Goal: Check status: Check status

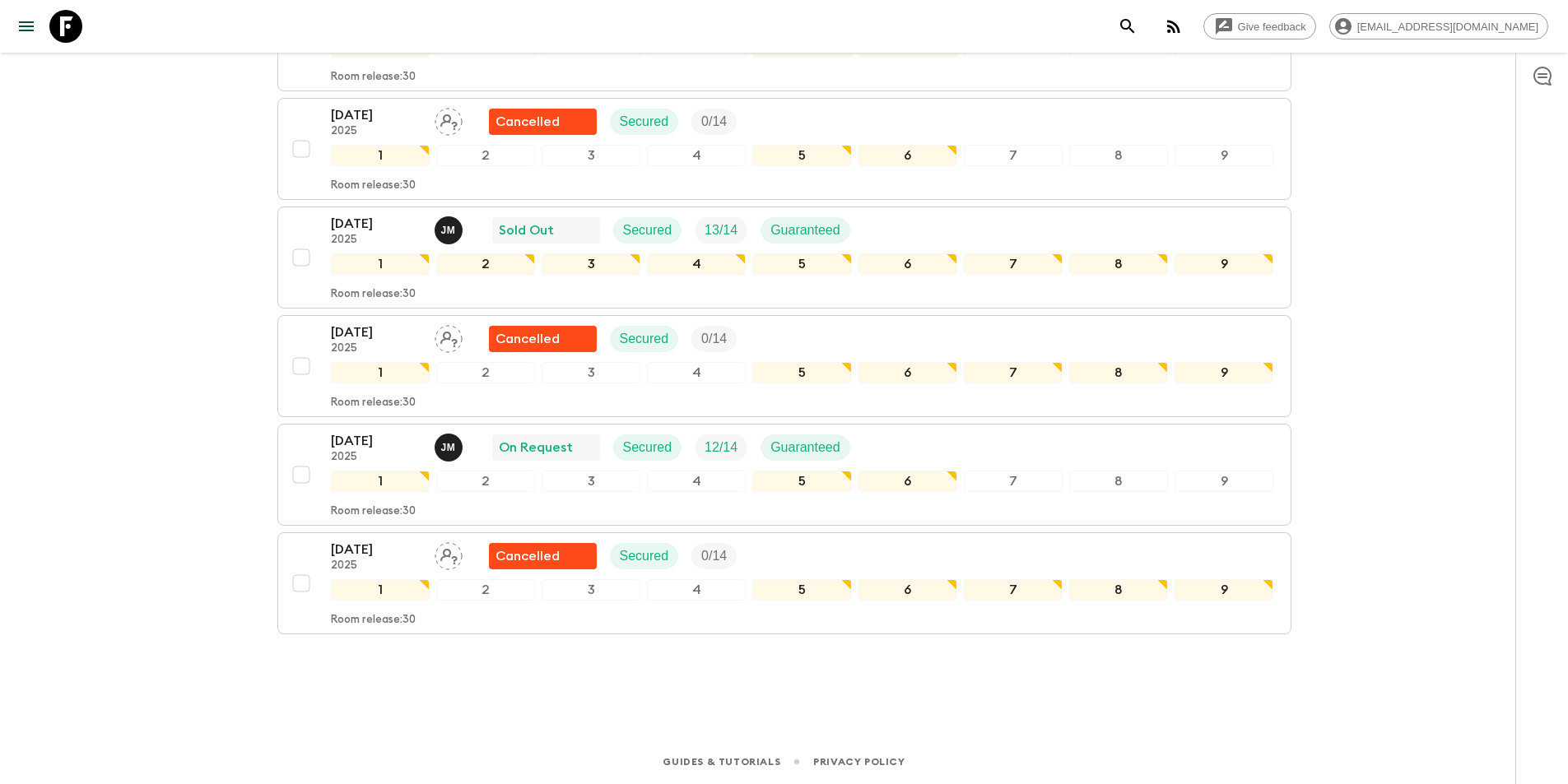
scroll to position [276, 0]
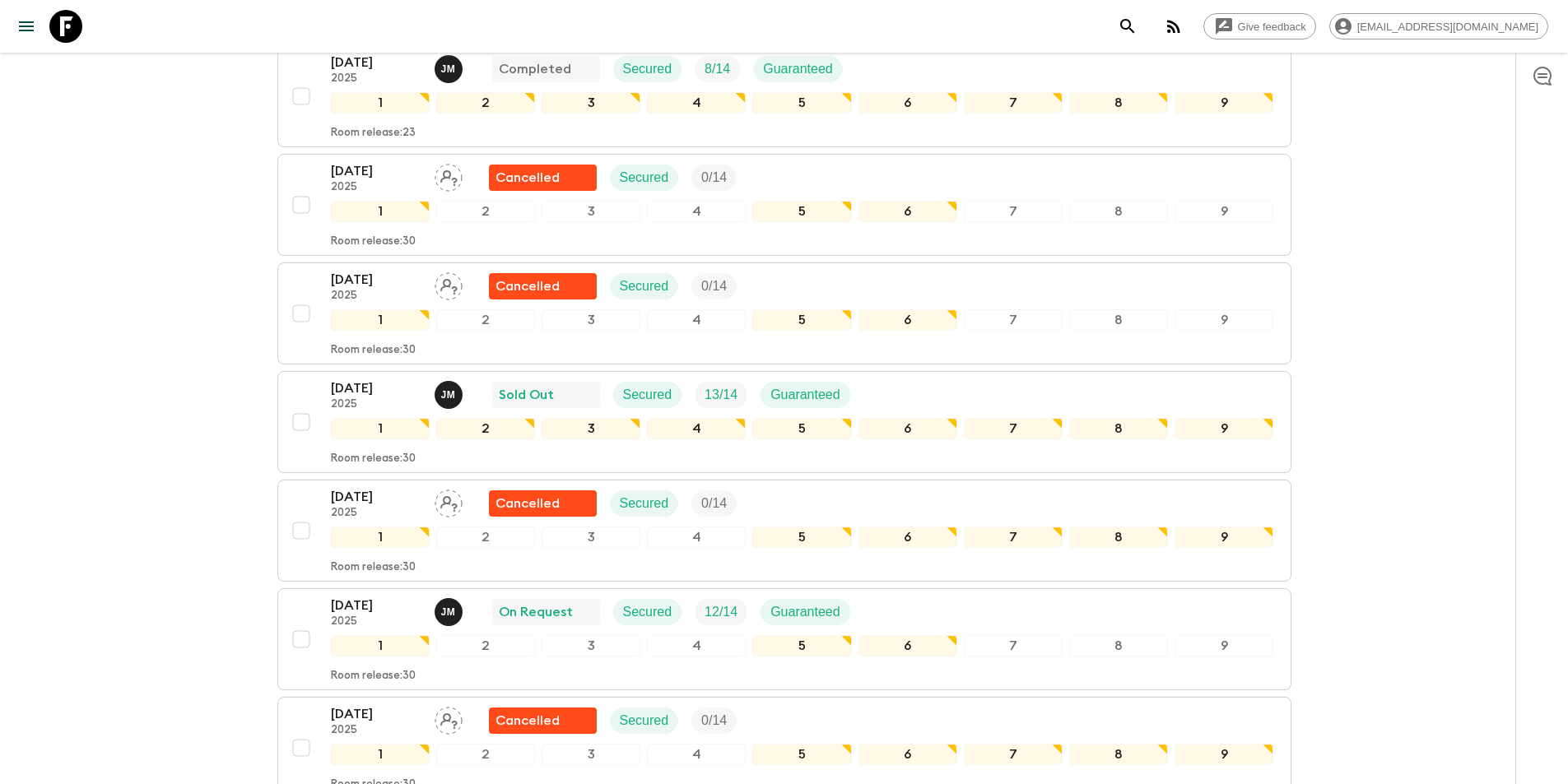
click at [0, 669] on div "Give feedback [PERSON_NAME][EMAIL_ADDRESS][DOMAIN_NAME] All itineraries [GEOGRA…" at bounding box center [784, 336] width 1568 height 1225
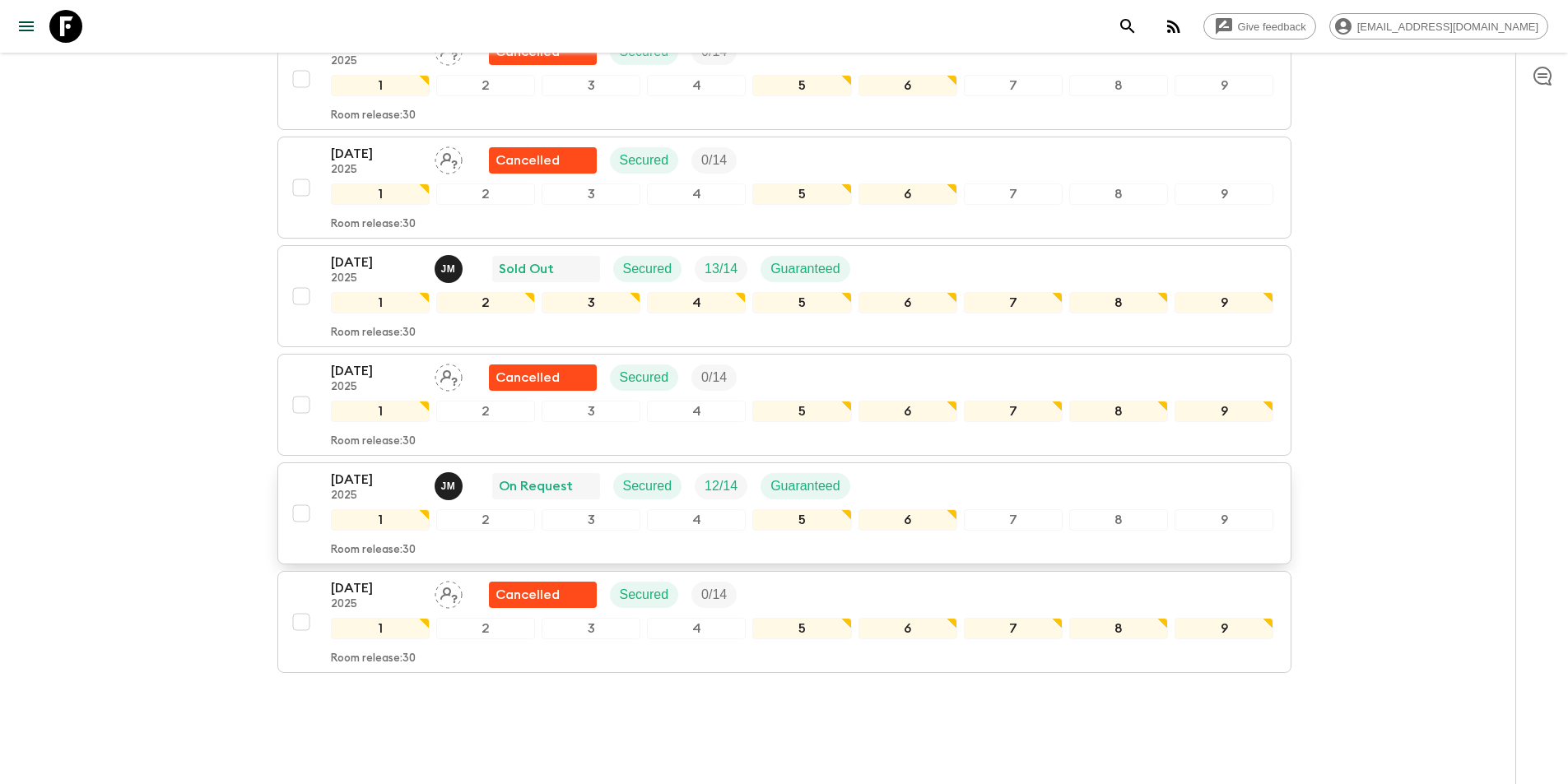
scroll to position [441, 0]
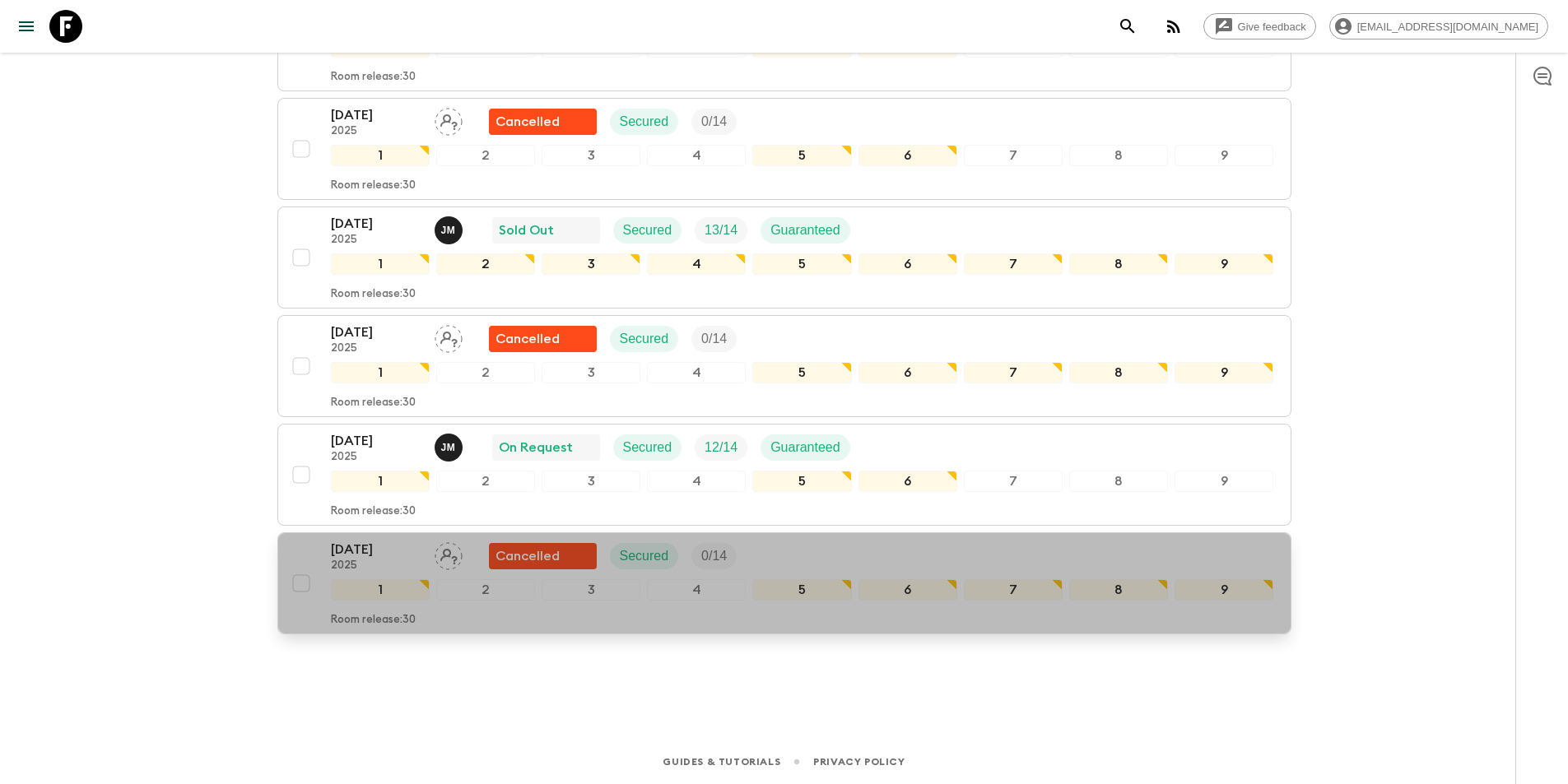
click at [402, 557] on p "[DATE]" at bounding box center [376, 549] width 91 height 20
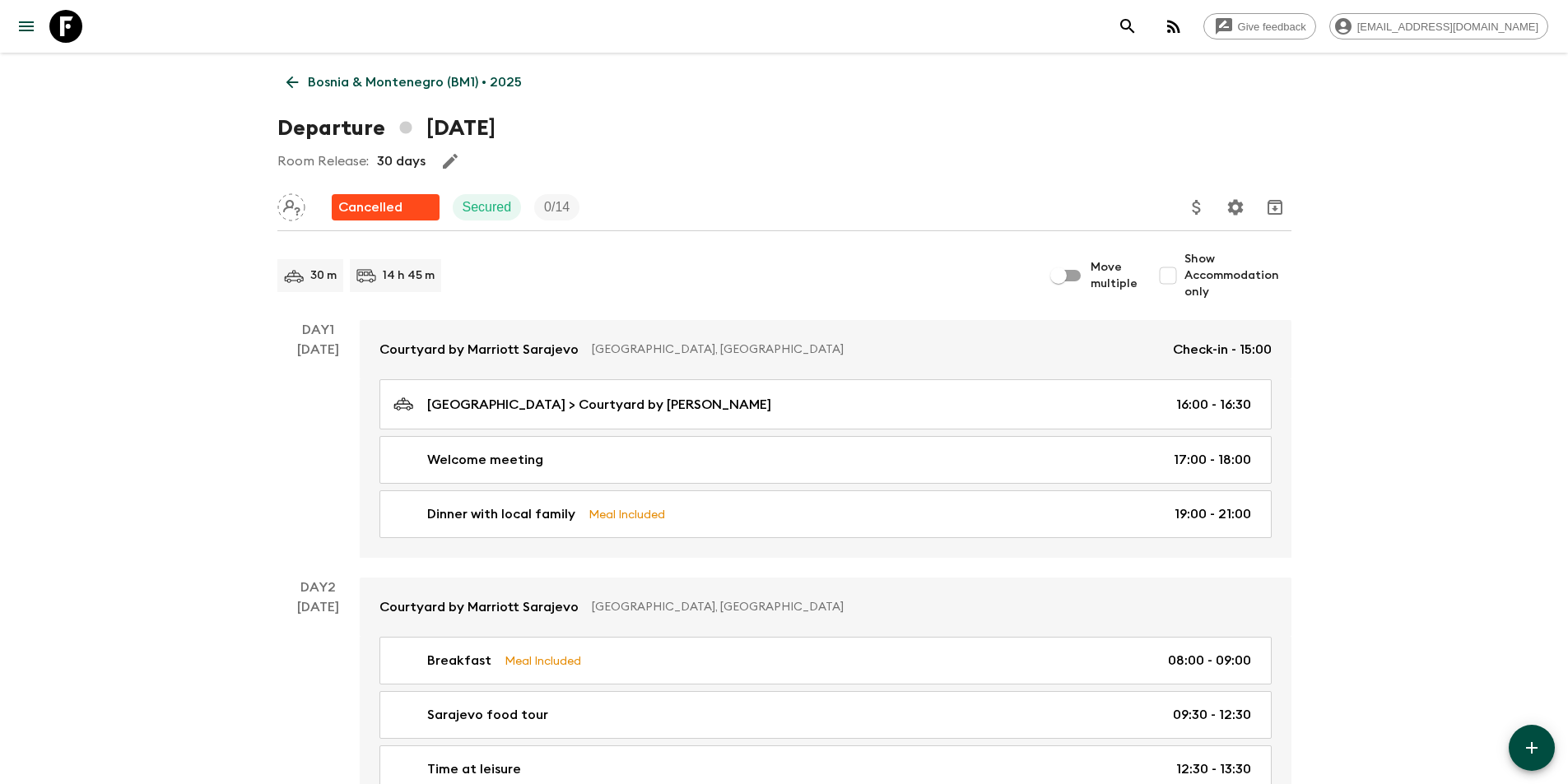
click at [325, 69] on link "Bosnia & Montenegro (BM1) • 2025" at bounding box center [405, 82] width 254 height 33
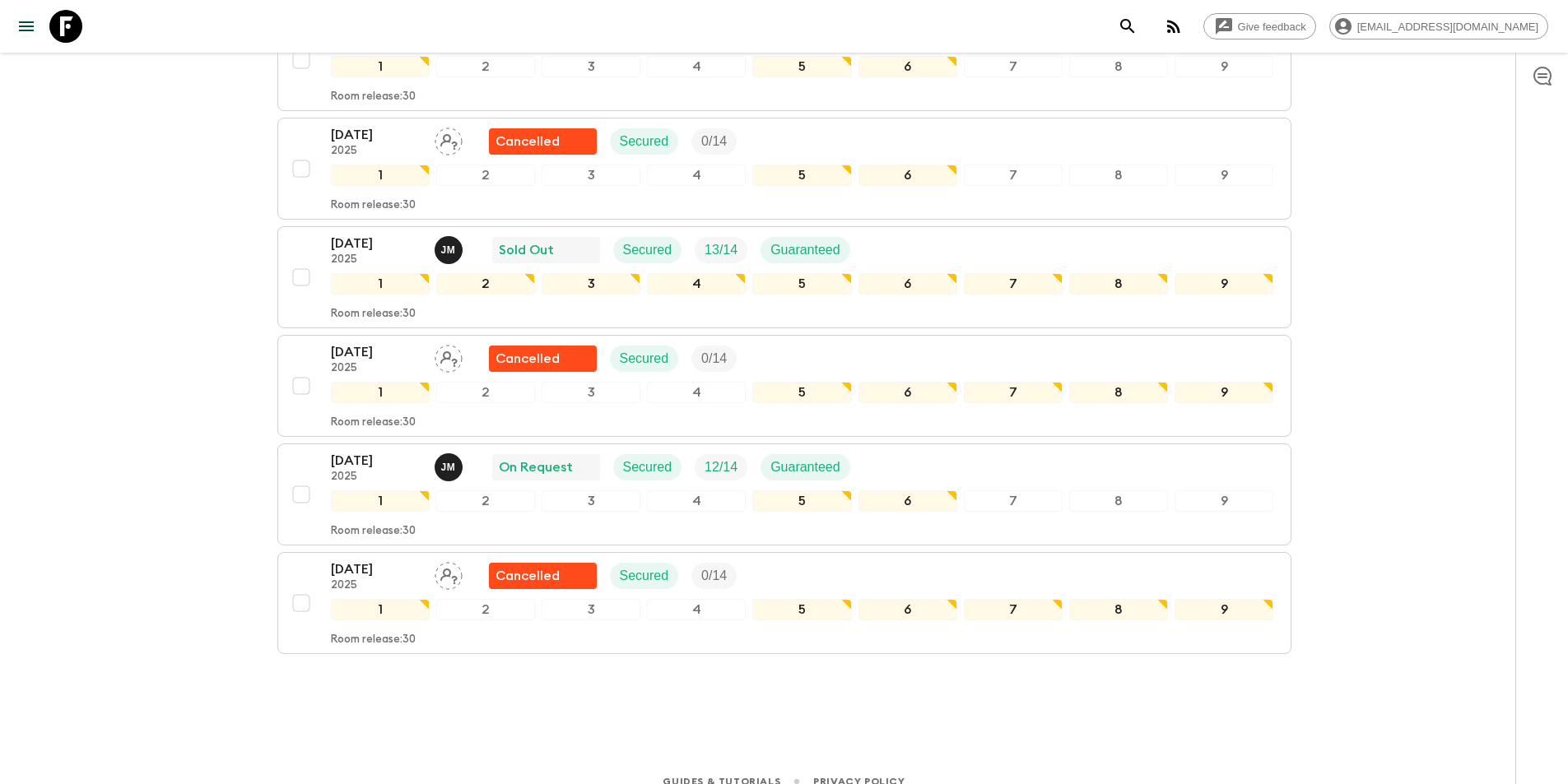
scroll to position [441, 0]
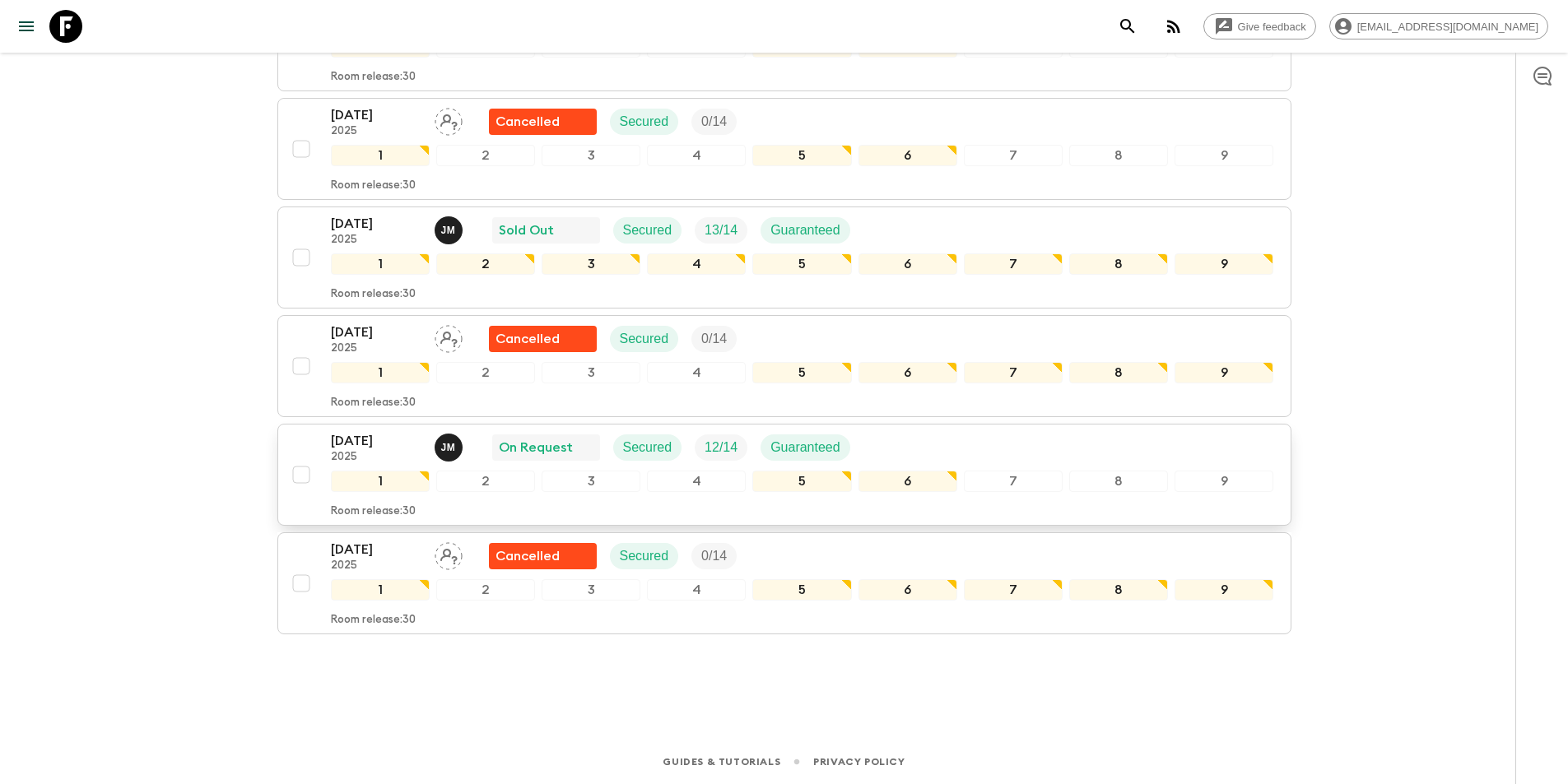
click at [390, 441] on p "[DATE]" at bounding box center [376, 441] width 91 height 20
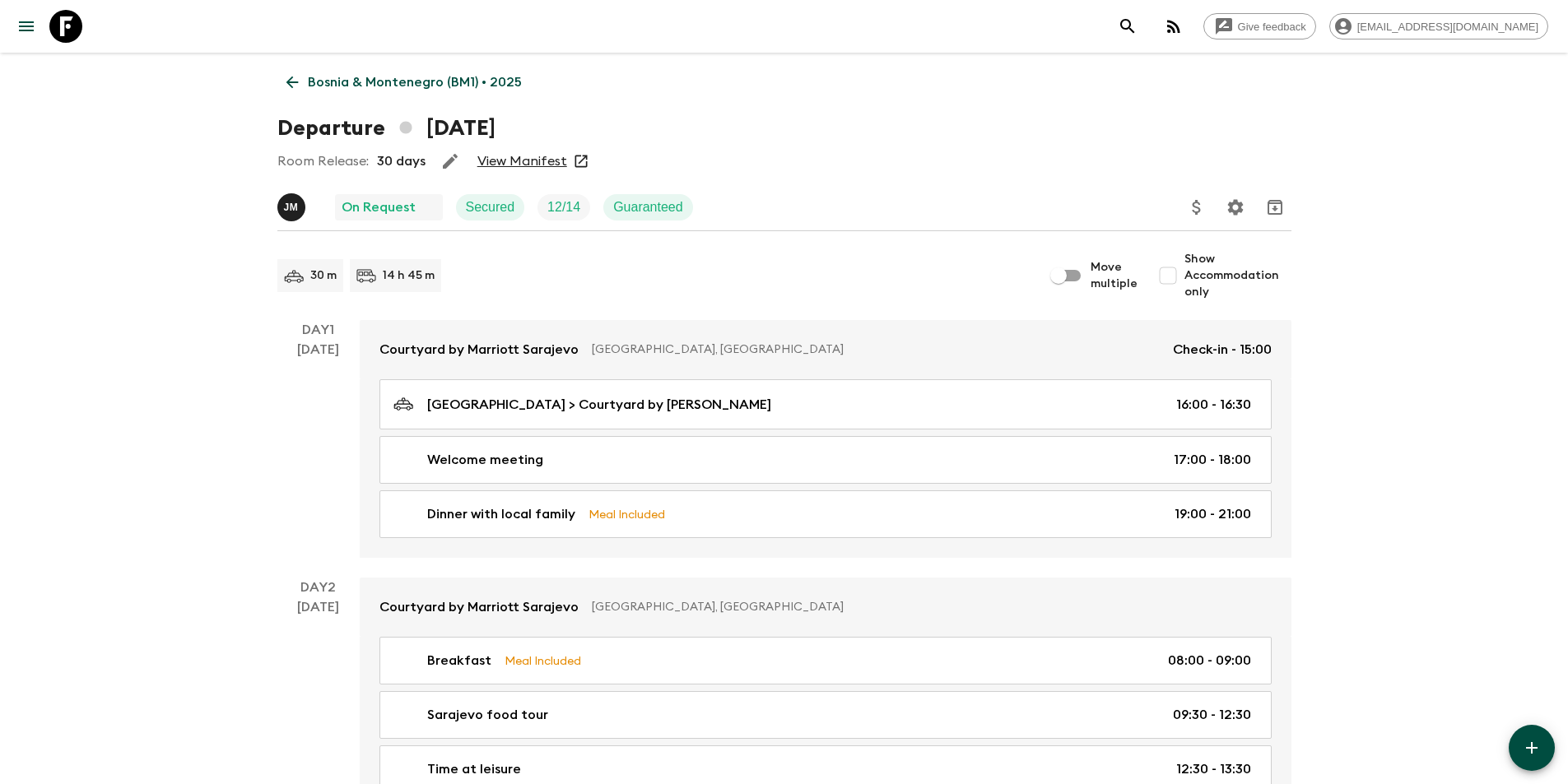
click at [521, 163] on link "View Manifest" at bounding box center [522, 160] width 90 height 16
